Goal: Task Accomplishment & Management: Manage account settings

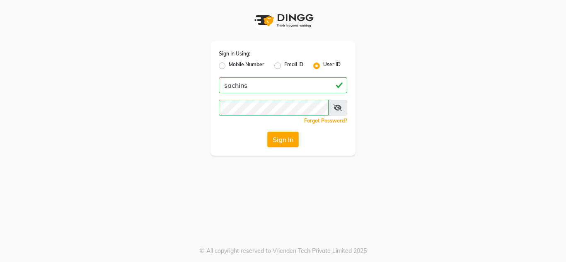
click at [261, 65] on label "Mobile Number" at bounding box center [247, 66] width 36 height 10
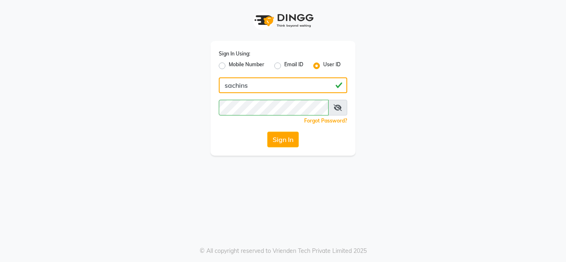
click at [264, 87] on input "sachins" at bounding box center [283, 85] width 128 height 16
type input "7710840305"
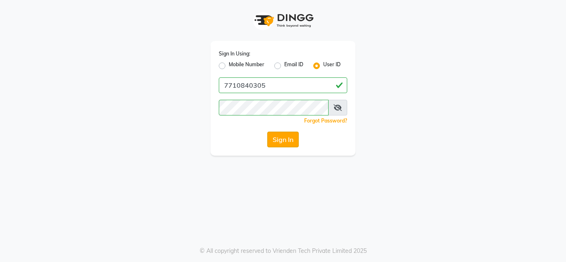
click at [288, 135] on button "Sign In" at bounding box center [282, 140] width 31 height 16
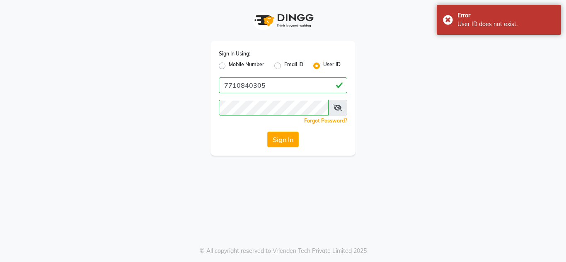
click at [256, 58] on div "Sign In Using: Mobile Number Email ID User ID" at bounding box center [283, 60] width 128 height 22
click at [256, 62] on div "Sign In Using: Mobile Number Email ID User ID" at bounding box center [283, 60] width 128 height 22
click at [255, 63] on label "Mobile Number" at bounding box center [247, 66] width 36 height 10
click at [234, 63] on input "Mobile Number" at bounding box center [231, 63] width 5 height 5
radio input "true"
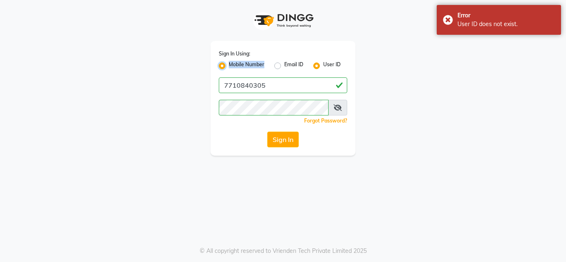
radio input "false"
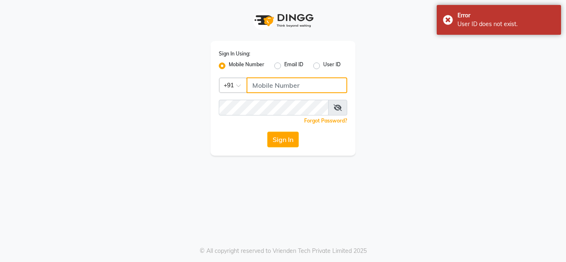
click at [264, 80] on input "Username" at bounding box center [297, 85] width 101 height 16
type input "7710840305"
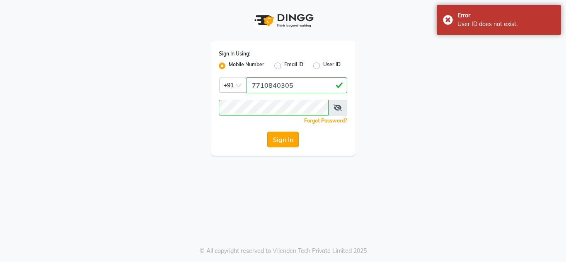
click at [287, 140] on button "Sign In" at bounding box center [282, 140] width 31 height 16
